Goal: Task Accomplishment & Management: Manage account settings

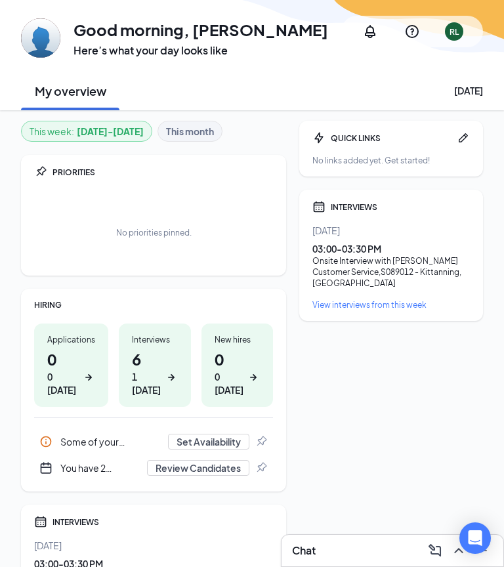
scroll to position [31, 0]
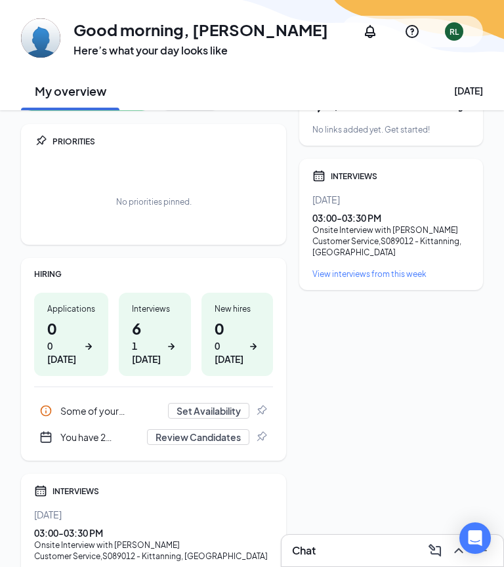
click at [145, 333] on h1 "6 1 today" at bounding box center [155, 341] width 46 height 49
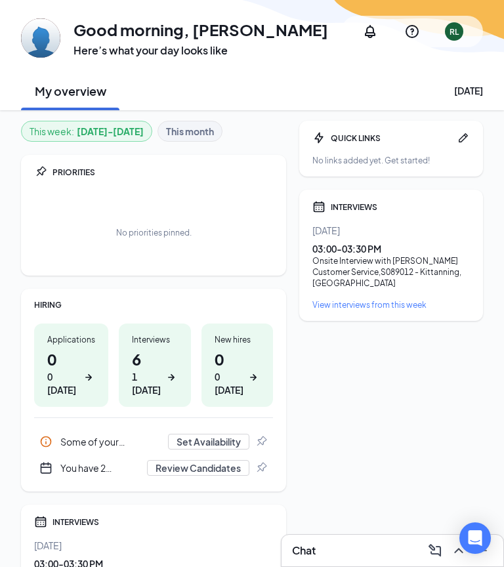
click at [190, 130] on b "This month" at bounding box center [190, 131] width 48 height 14
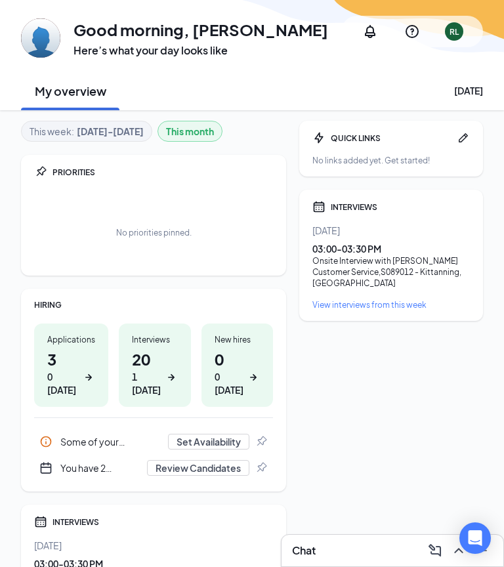
click at [56, 127] on div "This week : Aug 25 - Aug 31" at bounding box center [87, 131] width 114 height 14
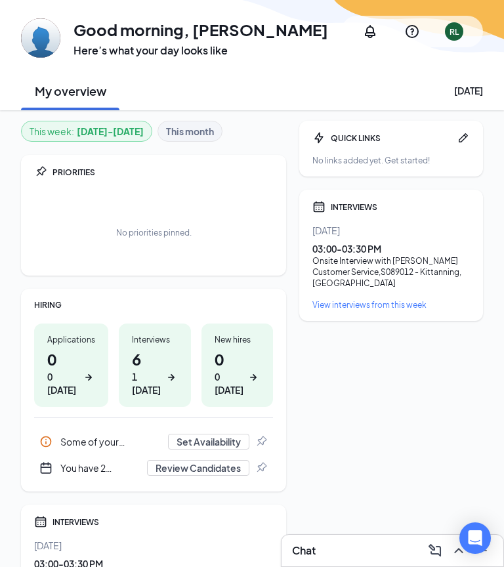
click at [181, 129] on b "This month" at bounding box center [190, 131] width 48 height 14
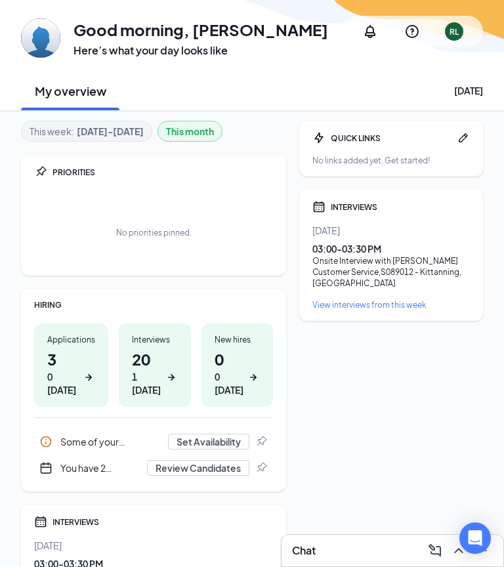
click at [41, 356] on div "Applications 3 0 today" at bounding box center [71, 364] width 74 height 83
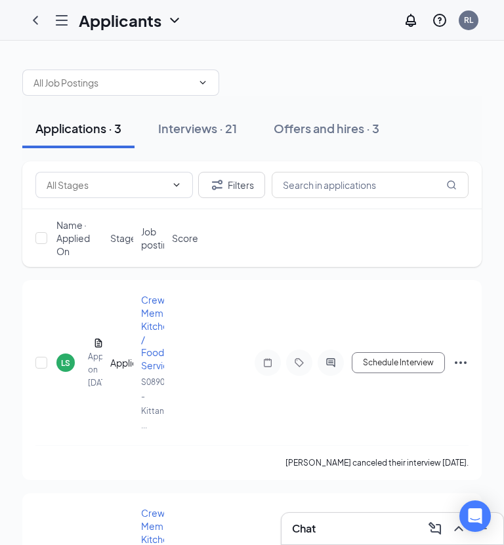
click at [144, 325] on span "Crew Member: Kitchen / Food Service" at bounding box center [161, 332] width 40 height 77
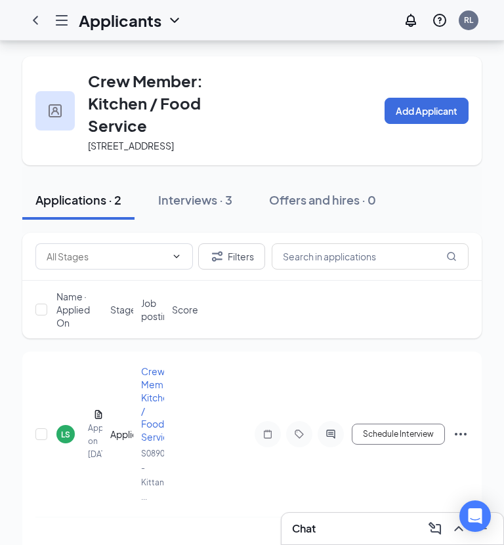
scroll to position [64, 0]
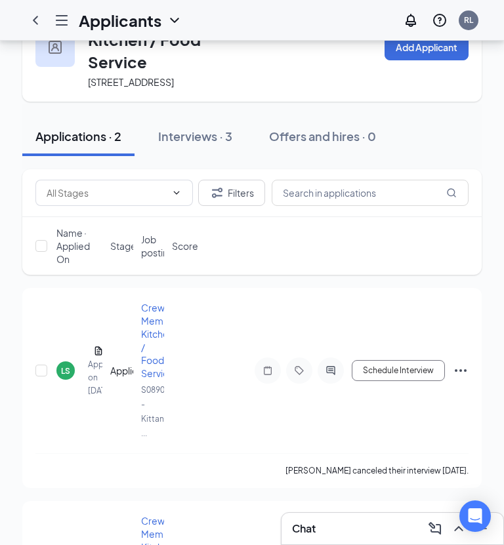
click at [64, 380] on div "LS" at bounding box center [65, 371] width 18 height 18
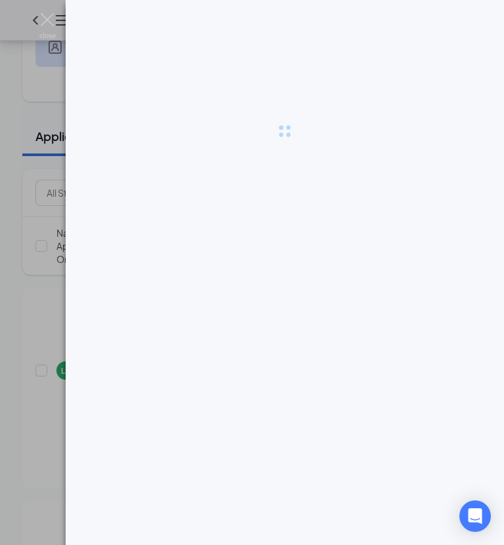
scroll to position [106, 0]
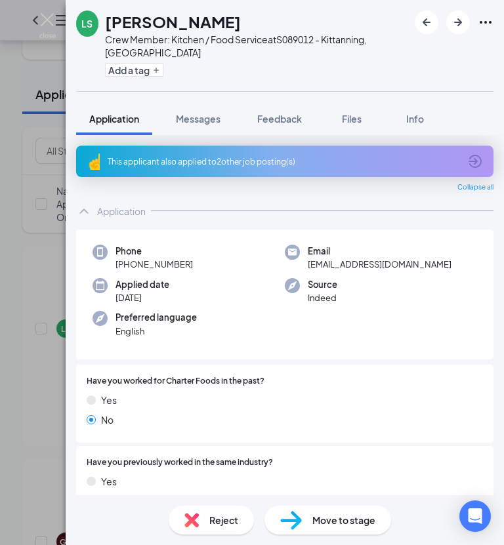
click at [486, 22] on icon "Ellipses" at bounding box center [486, 22] width 12 height 3
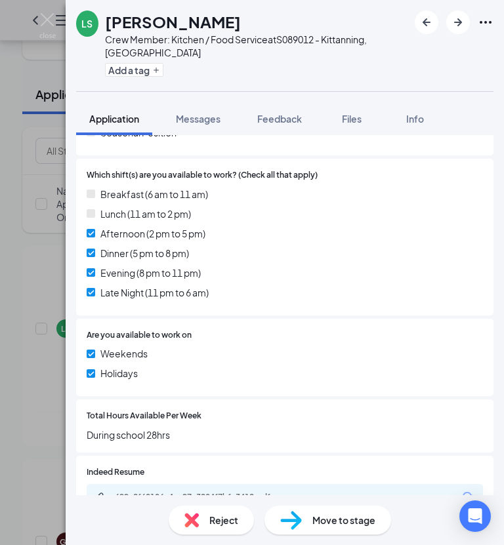
scroll to position [468, 0]
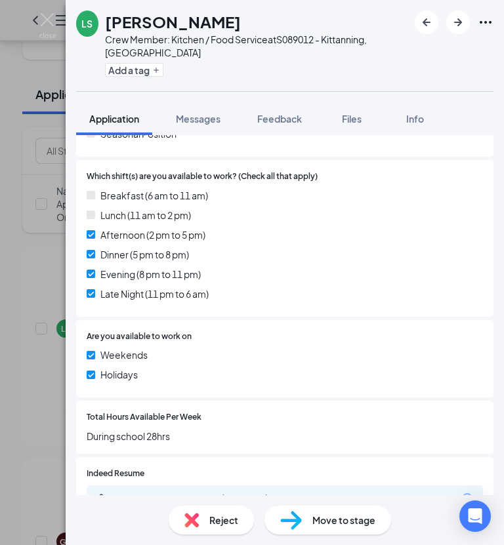
click at [474, 524] on icon "Open Intercom Messenger" at bounding box center [475, 516] width 14 height 16
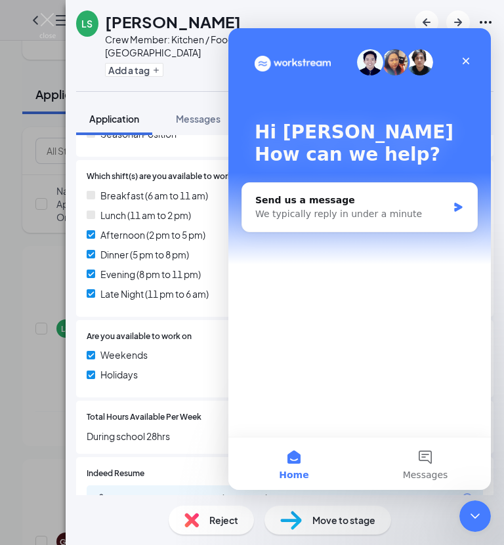
scroll to position [0, 0]
click at [462, 50] on div "Close" at bounding box center [466, 61] width 24 height 24
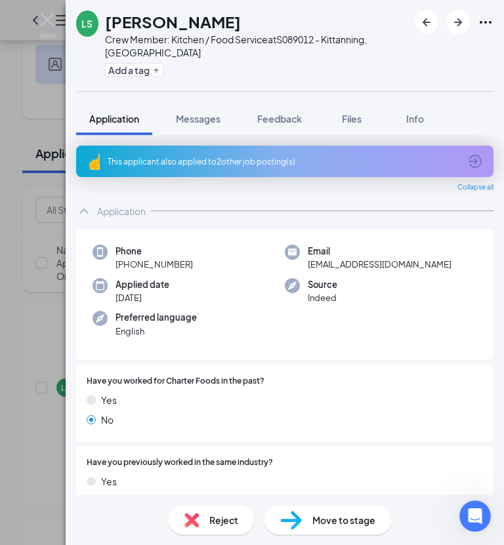
click at [52, 24] on img at bounding box center [47, 26] width 16 height 26
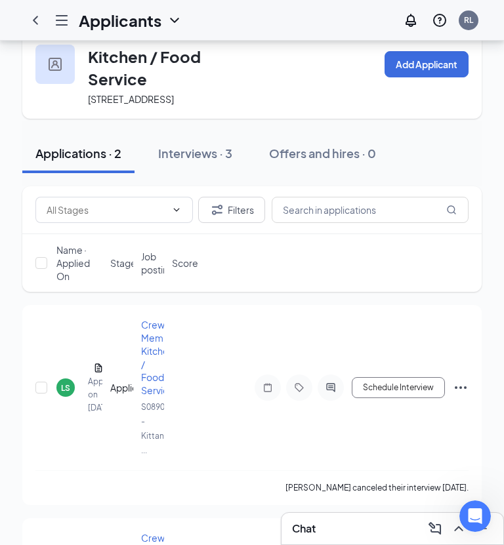
click at [468, 388] on div "LS [PERSON_NAME] Applied on [DATE] Application Crew Member: Kitchen / Food Serv…" at bounding box center [251, 405] width 459 height 200
click at [468, 396] on icon "Ellipses" at bounding box center [461, 388] width 16 height 16
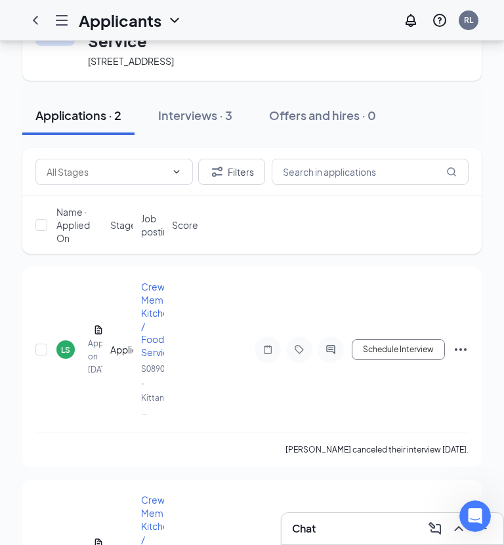
scroll to position [88, 0]
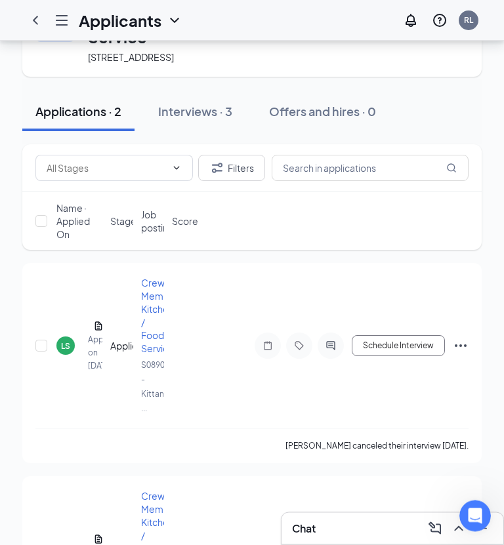
click at [467, 353] on icon "Ellipses" at bounding box center [461, 347] width 16 height 16
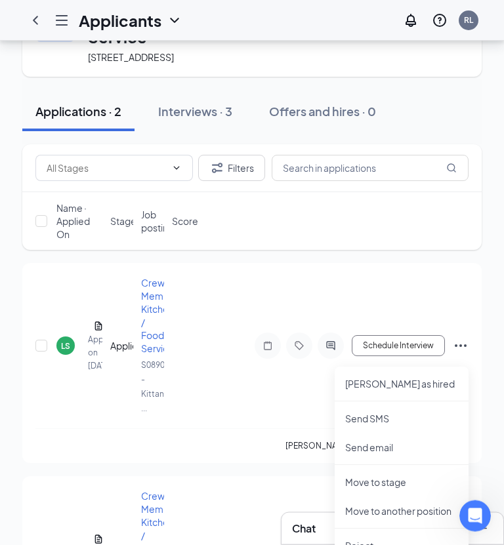
scroll to position [89, 0]
click at [356, 547] on p "Reject" at bounding box center [401, 545] width 113 height 13
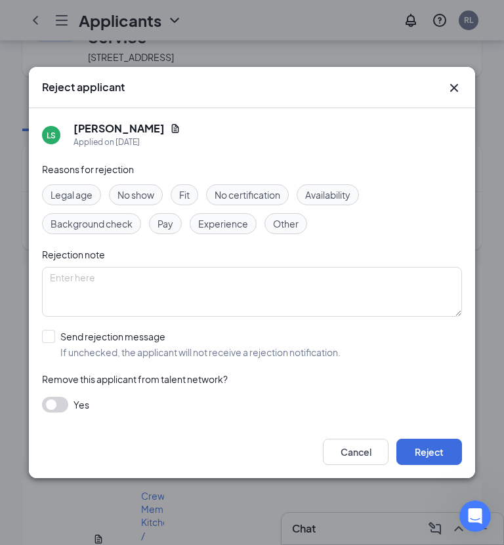
click at [424, 465] on button "Reject" at bounding box center [429, 452] width 66 height 26
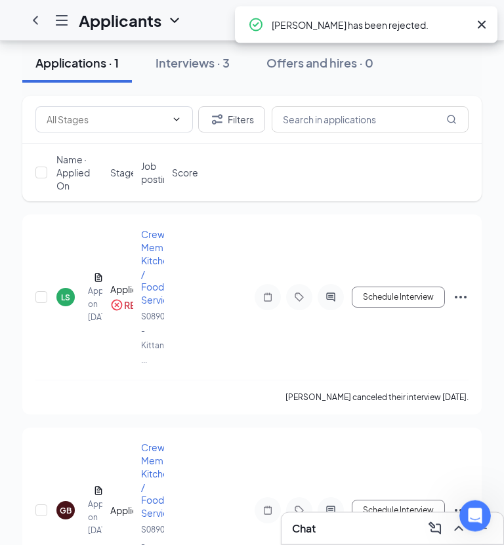
scroll to position [137, 0]
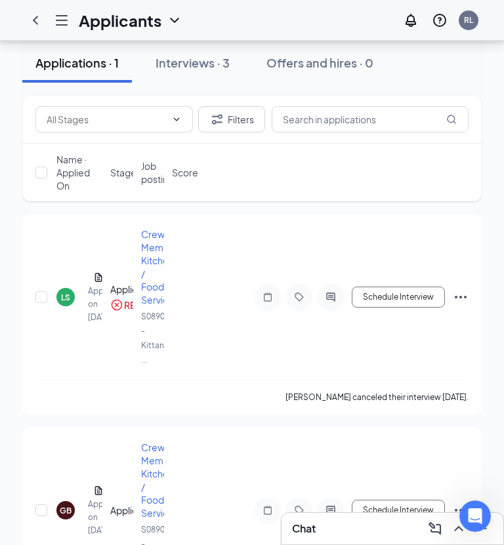
click at [64, 508] on div "GB" at bounding box center [65, 510] width 18 height 18
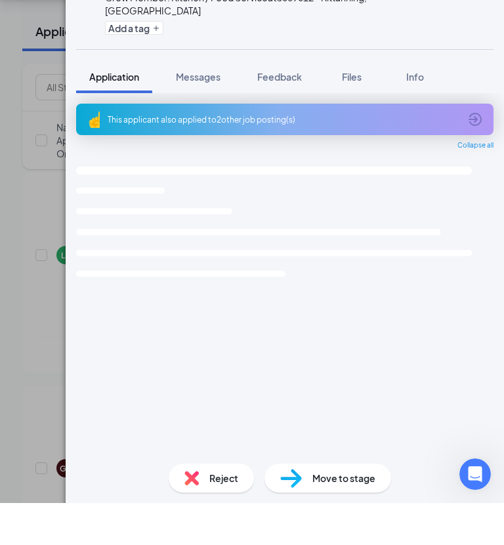
scroll to position [179, 0]
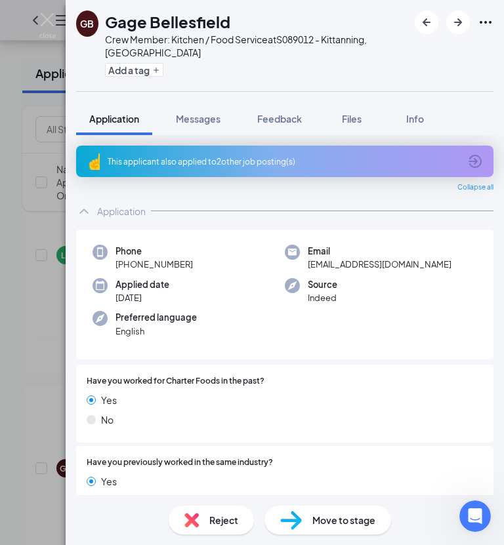
click at [20, 271] on div "GB Gage Bellesfield Crew Member: Kitchen / Food Service at S089012 - Kittanning…" at bounding box center [252, 272] width 504 height 545
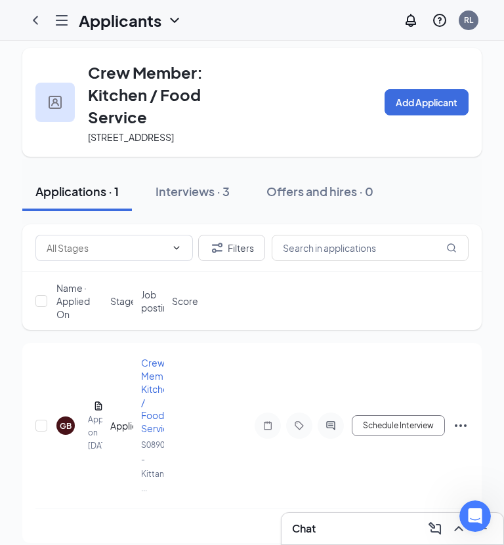
scroll to position [3, 0]
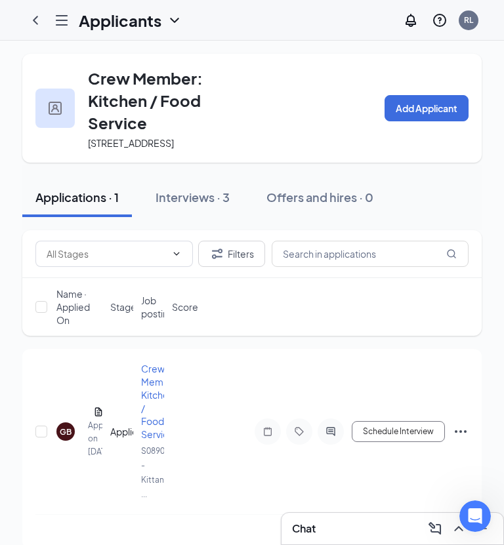
click at [182, 205] on div "Interviews · 3" at bounding box center [192, 197] width 74 height 16
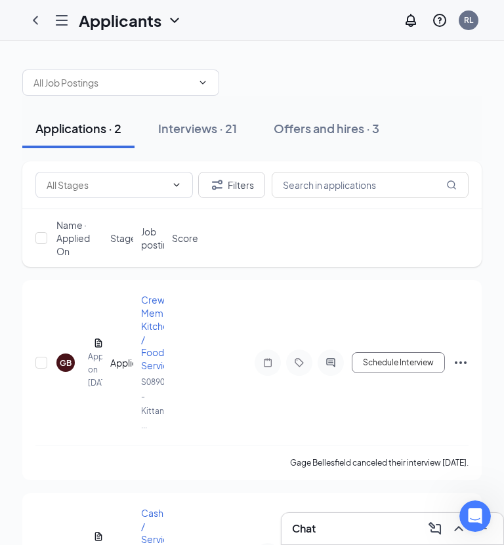
click at [201, 127] on div "Interviews · 21" at bounding box center [197, 128] width 79 height 16
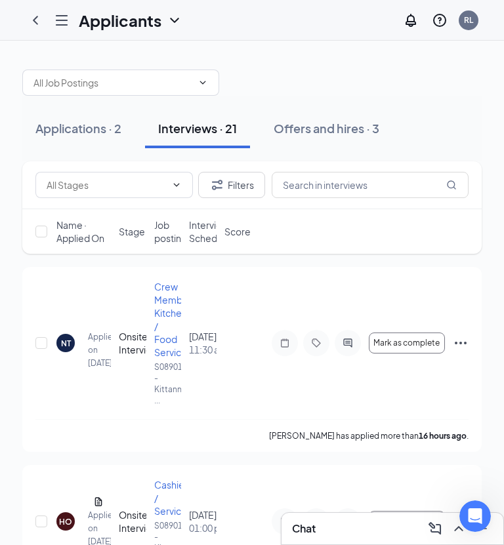
click at [60, 340] on div "NT" at bounding box center [65, 343] width 18 height 18
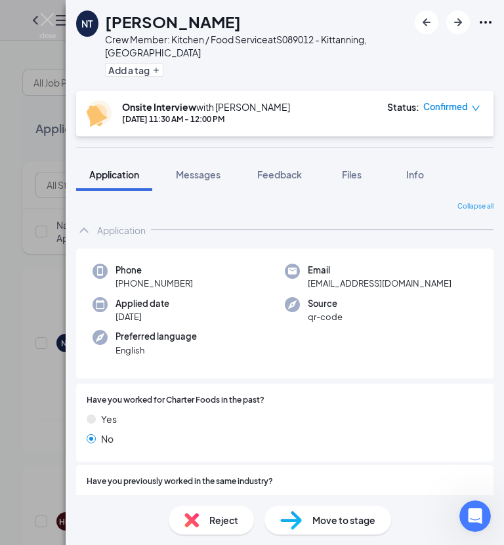
click at [458, 24] on icon "ArrowRight" at bounding box center [458, 22] width 16 height 16
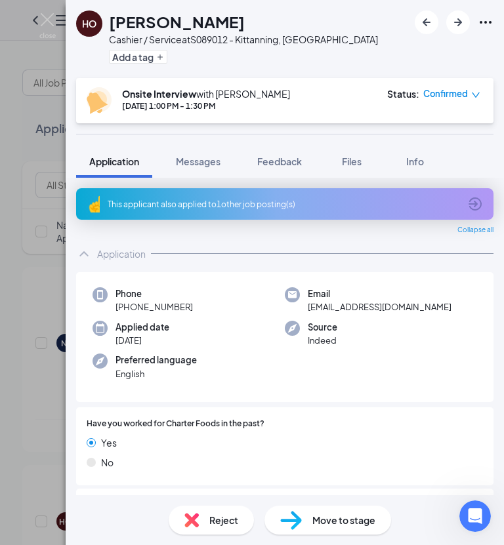
click at [426, 20] on icon "ArrowLeftNew" at bounding box center [427, 22] width 8 height 8
